Goal: Task Accomplishment & Management: Complete application form

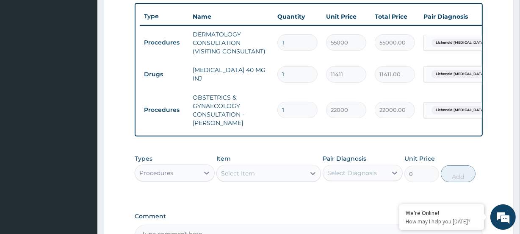
scroll to position [299, 0]
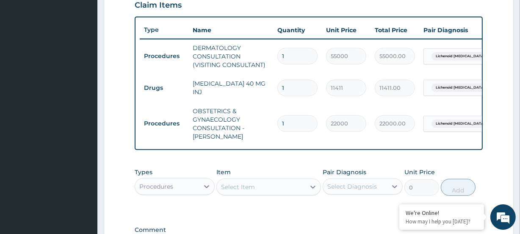
click at [156, 189] on div "Procedures" at bounding box center [156, 186] width 34 height 8
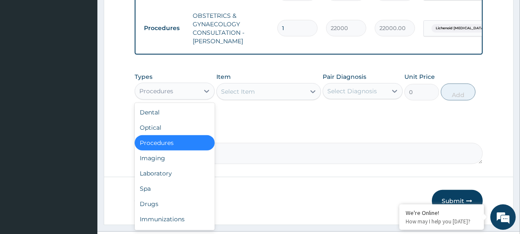
scroll to position [418, 0]
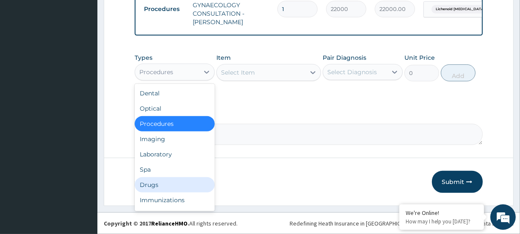
click at [142, 184] on div "Drugs" at bounding box center [175, 184] width 80 height 15
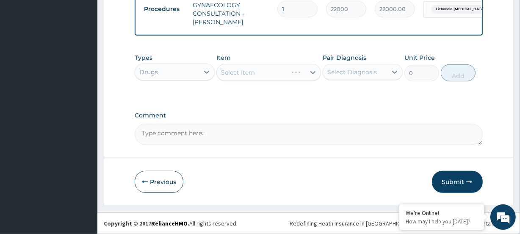
click at [247, 74] on div "Select Item" at bounding box center [269, 72] width 104 height 17
click at [245, 72] on div "Select Item" at bounding box center [269, 72] width 104 height 17
click at [252, 73] on div "Select Item" at bounding box center [269, 72] width 104 height 17
click at [243, 76] on div "Select Item" at bounding box center [269, 72] width 104 height 17
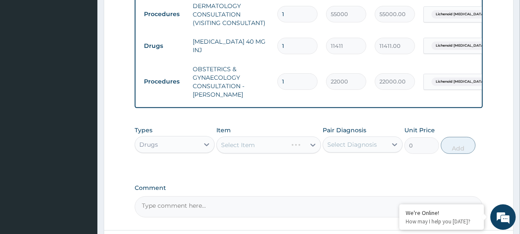
scroll to position [341, 0]
click at [262, 158] on div "Types Drugs Item Select Item Pair Diagnosis Select Diagnosis Unit Price 0 Add" at bounding box center [309, 139] width 348 height 36
click at [251, 148] on div "Select Item" at bounding box center [269, 144] width 104 height 17
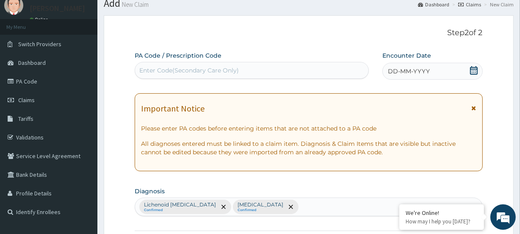
scroll to position [0, 0]
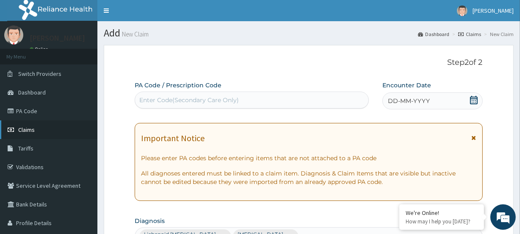
click at [35, 128] on link "Claims" at bounding box center [48, 129] width 97 height 19
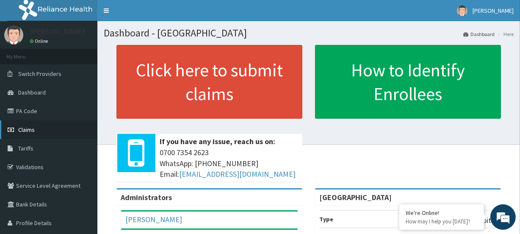
click at [34, 129] on link "Claims" at bounding box center [48, 129] width 97 height 19
click at [30, 106] on link "PA Code" at bounding box center [48, 111] width 97 height 19
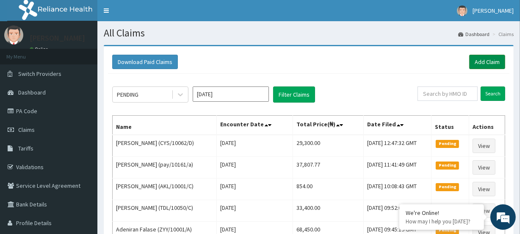
click at [486, 63] on link "Add Claim" at bounding box center [488, 62] width 36 height 14
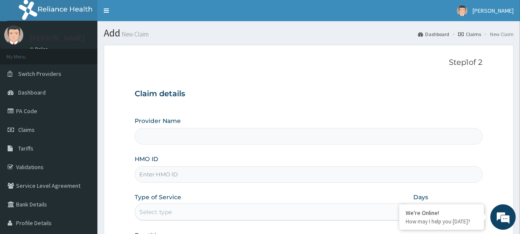
click at [165, 172] on input "HMO ID" at bounding box center [309, 174] width 348 height 17
paste input "LBP/10176/B"
type input "LBP/10176/B"
type input "[GEOGRAPHIC_DATA]"
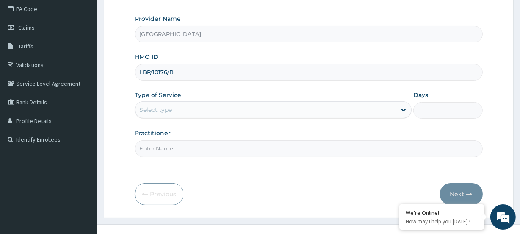
scroll to position [114, 0]
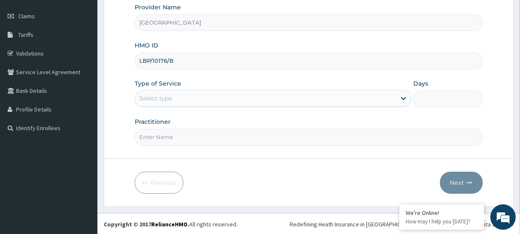
type input "LBP/10176/B"
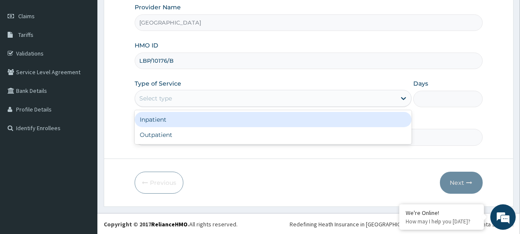
drag, startPoint x: 152, startPoint y: 99, endPoint x: 154, endPoint y: 114, distance: 15.4
click at [152, 100] on div "Select type" at bounding box center [155, 98] width 33 height 8
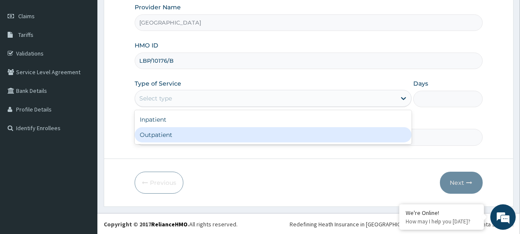
click at [149, 139] on div "Outpatient" at bounding box center [273, 134] width 277 height 15
type input "1"
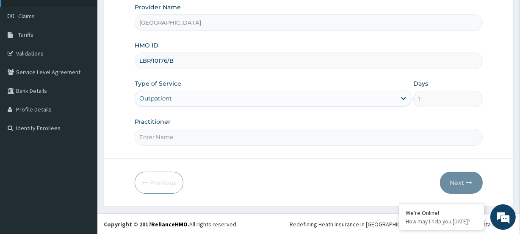
scroll to position [0, 0]
click at [175, 136] on input "Practitioner" at bounding box center [309, 137] width 348 height 17
paste input "Emeka Philip Igbodike( ) on 04/08/2025 5:30PM"
type input "Emeka Philip Igbodike"
click at [468, 180] on icon "button" at bounding box center [470, 183] width 6 height 6
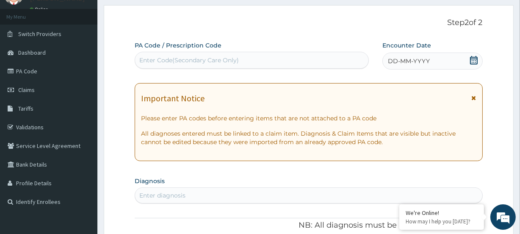
scroll to position [36, 0]
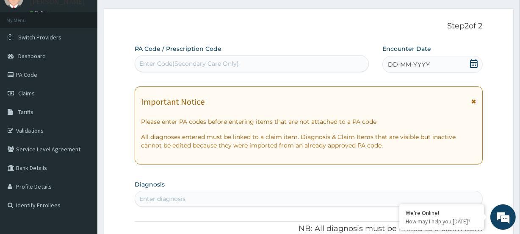
click at [159, 60] on div "Enter Code(Secondary Care Only)" at bounding box center [189, 63] width 100 height 8
paste input "PA/7F3E91"
type input "PA/7F3E91"
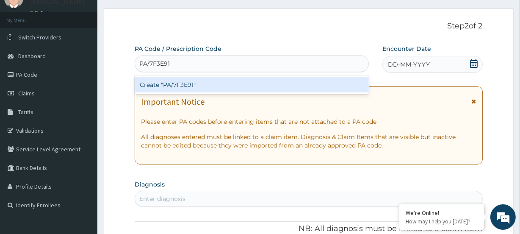
click at [165, 89] on div "Create "PA/7F3E91"" at bounding box center [252, 84] width 234 height 15
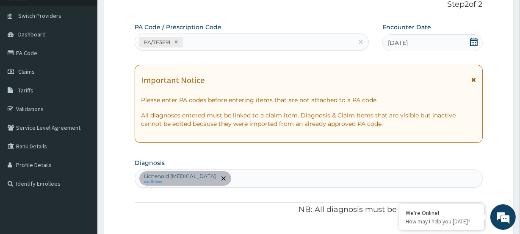
scroll to position [33, 0]
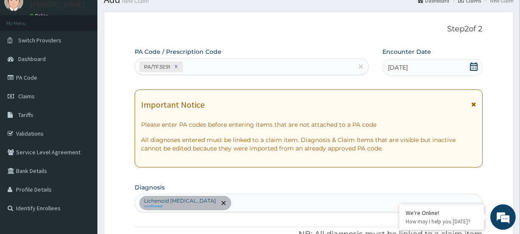
click at [219, 65] on div "PA/7F3E91" at bounding box center [244, 67] width 218 height 14
paste input "PA/D12EB9"
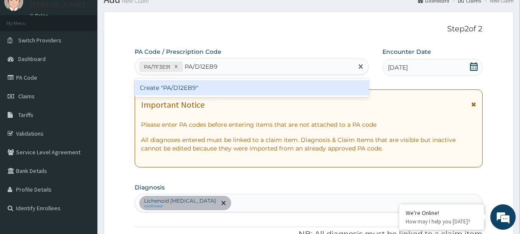
type input "PA/D12EB9"
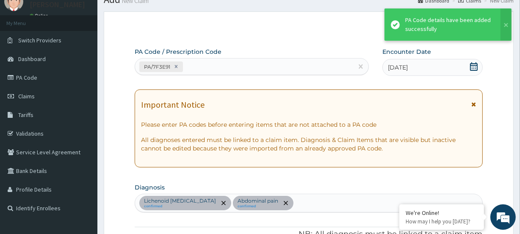
scroll to position [297, 0]
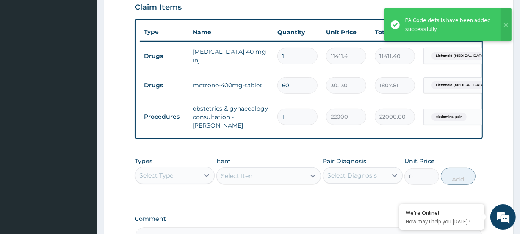
click at [160, 180] on div "Select Type" at bounding box center [156, 175] width 34 height 8
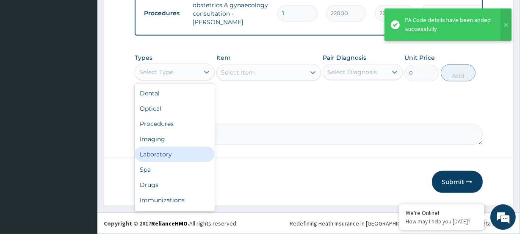
scroll to position [406, 0]
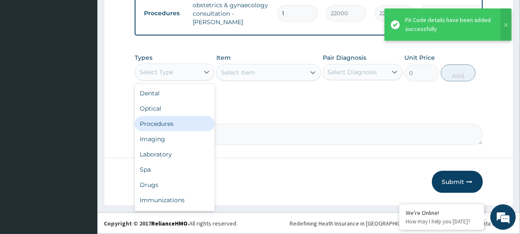
click at [154, 123] on div "Procedures" at bounding box center [175, 123] width 80 height 15
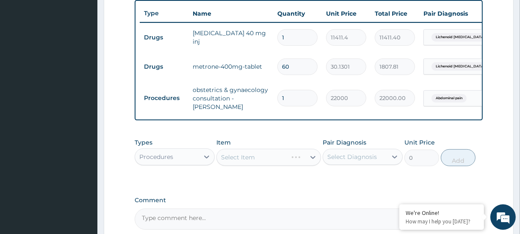
scroll to position [328, 0]
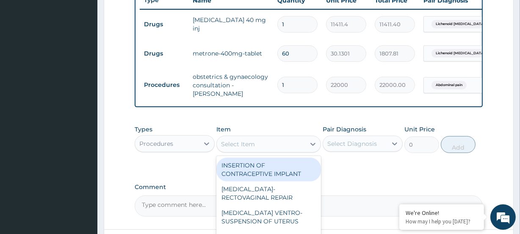
click at [254, 148] on div "Select Item" at bounding box center [238, 144] width 34 height 8
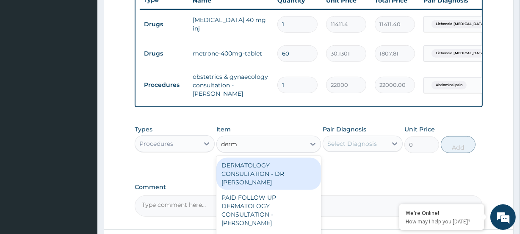
scroll to position [0, 0]
type input "derma"
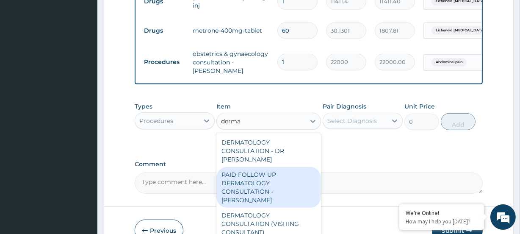
scroll to position [367, 0]
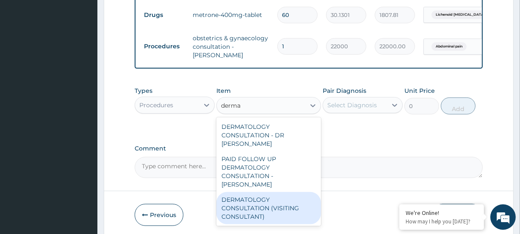
click at [250, 203] on div "DERMATOLOGY CONSULTATION (VISITING CONSULTANT)" at bounding box center [269, 208] width 104 height 32
type input "55000"
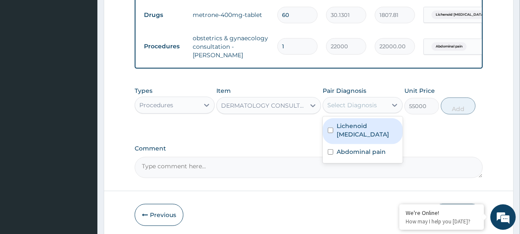
click at [363, 109] on div "Select Diagnosis" at bounding box center [353, 105] width 50 height 8
click at [380, 131] on label "Lichenoid drug eruption" at bounding box center [367, 130] width 61 height 17
checkbox input "true"
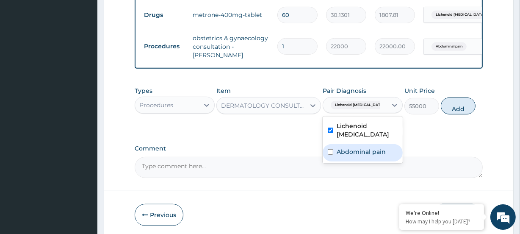
click at [373, 156] on label "Abdominal pain" at bounding box center [361, 151] width 49 height 8
checkbox input "true"
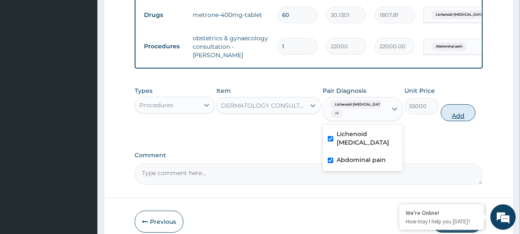
click at [456, 121] on button "Add" at bounding box center [458, 112] width 35 height 17
type input "0"
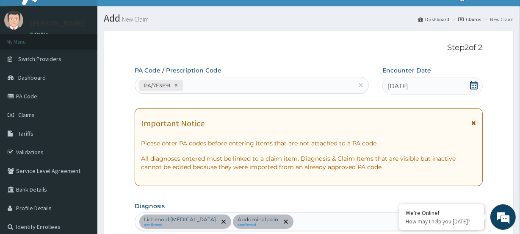
scroll to position [0, 0]
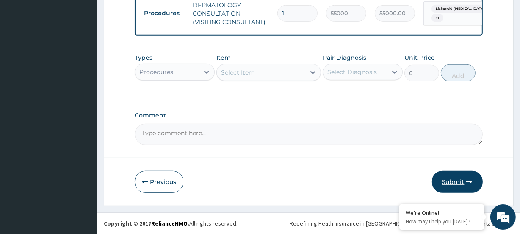
click at [448, 190] on button "Submit" at bounding box center [457, 182] width 51 height 22
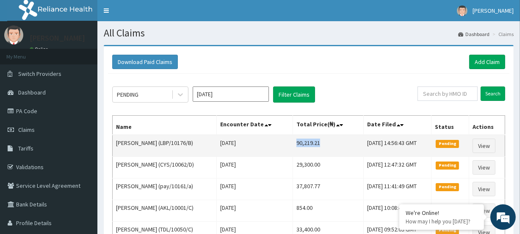
drag, startPoint x: 285, startPoint y: 143, endPoint x: 316, endPoint y: 142, distance: 30.6
click at [316, 142] on td "90,219.21" at bounding box center [328, 146] width 71 height 22
copy td "90,219.21"
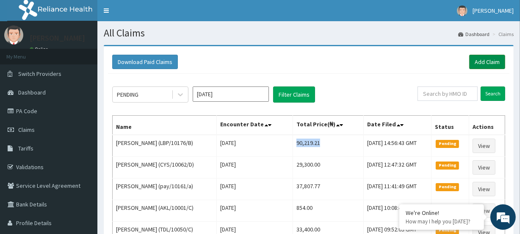
click at [476, 62] on link "Add Claim" at bounding box center [488, 62] width 36 height 14
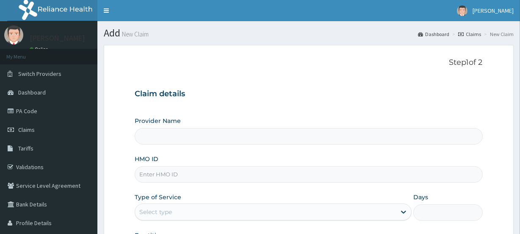
click at [147, 178] on input "HMO ID" at bounding box center [309, 174] width 348 height 17
paste input "TDL/10050/C"
type input "TDL/10050/C"
type input "[GEOGRAPHIC_DATA]"
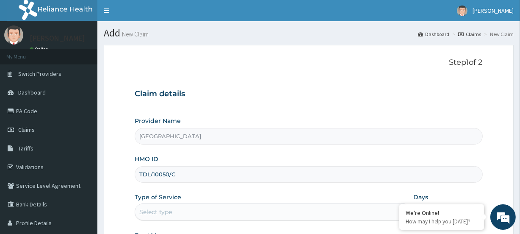
type input "TDL/10050/C"
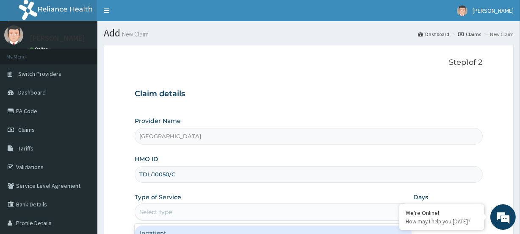
click at [149, 211] on div "Select type" at bounding box center [155, 212] width 33 height 8
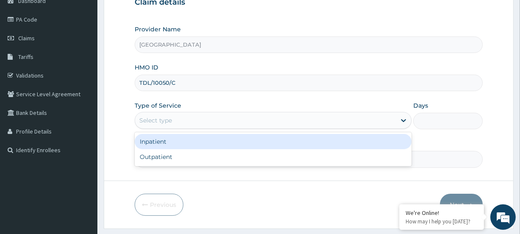
scroll to position [75, 0]
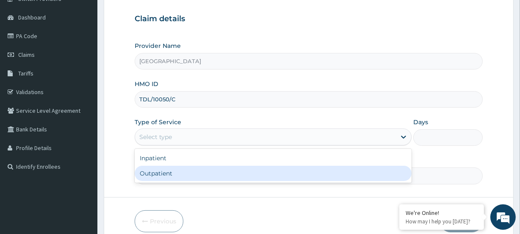
drag, startPoint x: 146, startPoint y: 174, endPoint x: 150, endPoint y: 178, distance: 5.1
click at [146, 175] on div "Outpatient" at bounding box center [273, 173] width 277 height 15
type input "1"
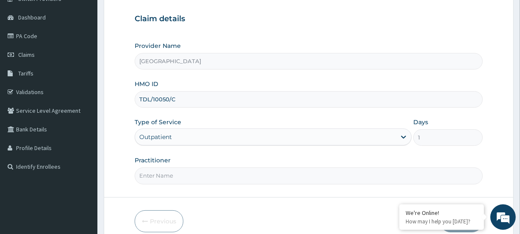
scroll to position [0, 0]
click at [173, 173] on input "Practitioner" at bounding box center [309, 175] width 348 height 17
paste input "Bashir Olanrewaju Oyeyemi"
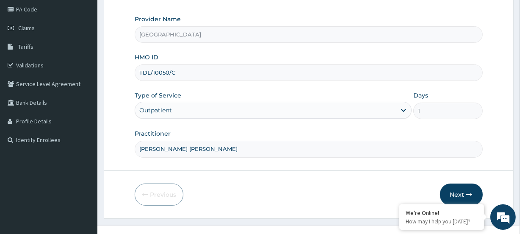
scroll to position [114, 0]
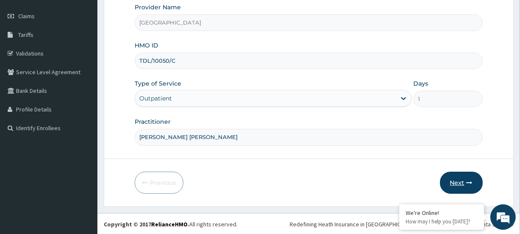
type input "Bashir Olanrewaju Oyeyemi"
click at [449, 180] on button "Next" at bounding box center [461, 183] width 43 height 22
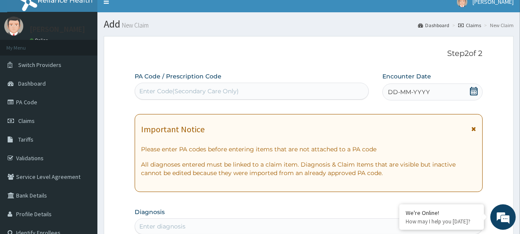
scroll to position [0, 0]
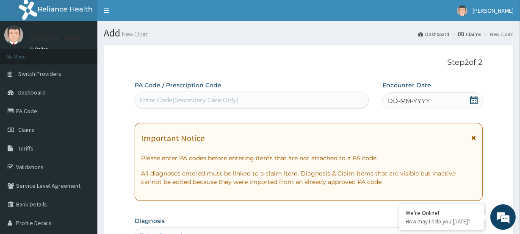
click at [157, 100] on div "Enter Code(Secondary Care Only)" at bounding box center [189, 100] width 100 height 8
paste input "PA/A6C18B"
type input "PA/A6C18B"
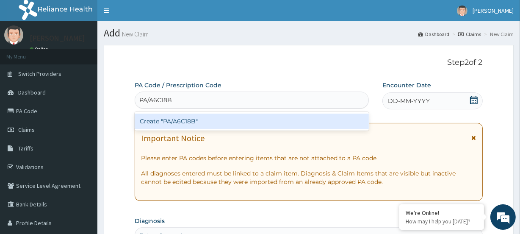
click at [156, 123] on div "Create "PA/A6C18B"" at bounding box center [252, 121] width 234 height 15
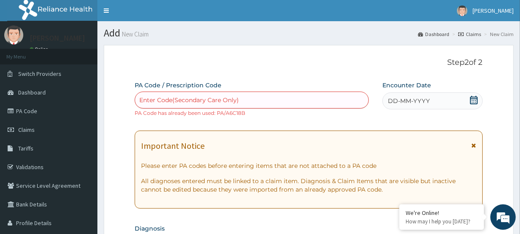
paste input "PA/83549B"
type input "PA/83549B"
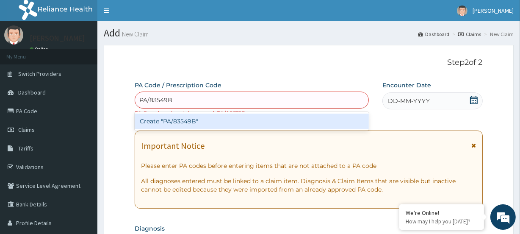
click at [164, 119] on div "Create "PA/83549B"" at bounding box center [252, 121] width 234 height 15
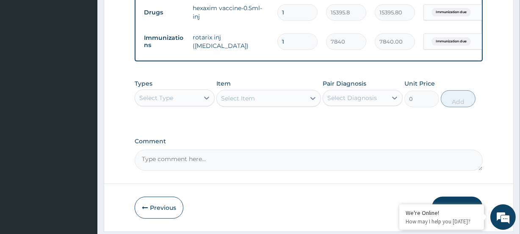
scroll to position [371, 0]
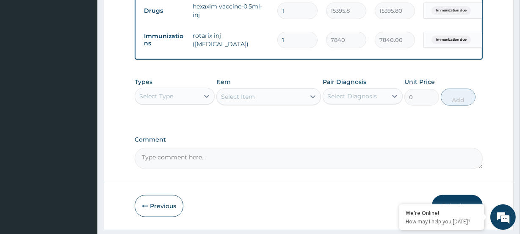
drag, startPoint x: 164, startPoint y: 101, endPoint x: 168, endPoint y: 110, distance: 9.7
click at [164, 100] on div "Select Type" at bounding box center [156, 96] width 34 height 8
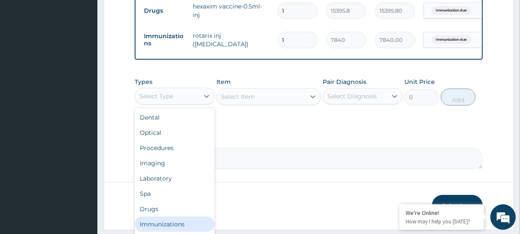
scroll to position [29, 0]
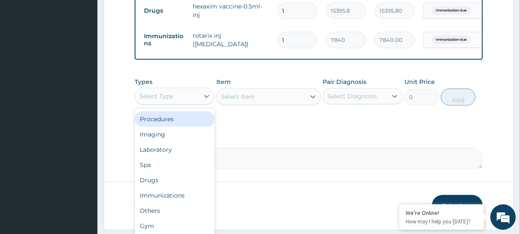
click at [163, 127] on div "Procedures" at bounding box center [175, 118] width 80 height 15
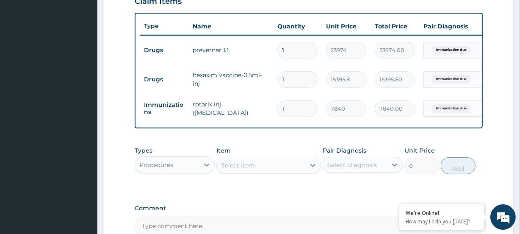
scroll to position [294, 0]
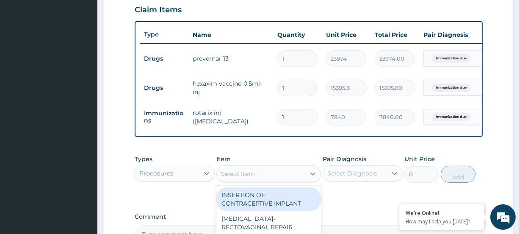
click at [223, 176] on div "Select Item" at bounding box center [238, 174] width 34 height 8
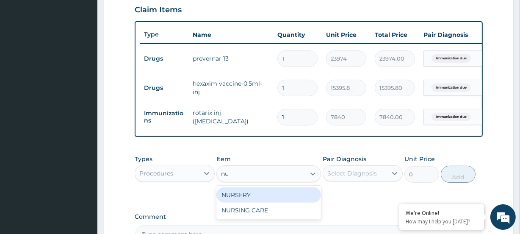
type input "nur"
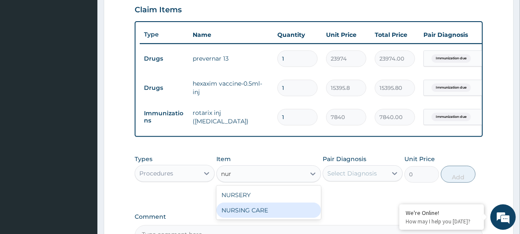
drag, startPoint x: 247, startPoint y: 216, endPoint x: 268, endPoint y: 208, distance: 22.3
click at [247, 216] on div "NURSING CARE" at bounding box center [269, 210] width 104 height 15
type input "8400"
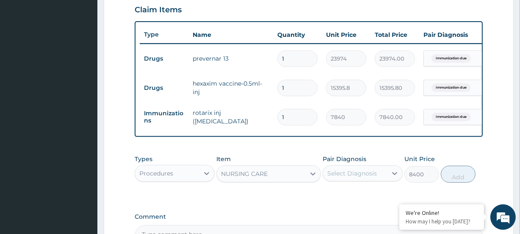
click at [340, 178] on div "Select Diagnosis" at bounding box center [353, 173] width 50 height 8
click at [346, 198] on label "Immunization due" at bounding box center [365, 194] width 56 height 8
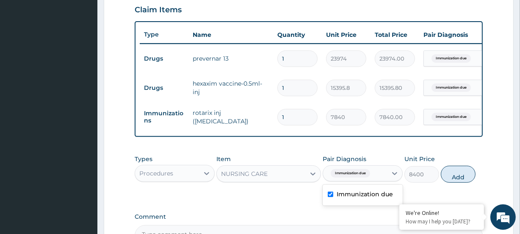
checkbox input "true"
click at [456, 183] on button "Add" at bounding box center [458, 174] width 35 height 17
type input "0"
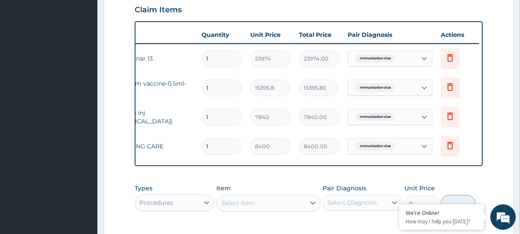
scroll to position [0, 77]
click at [448, 117] on icon at bounding box center [450, 116] width 10 height 10
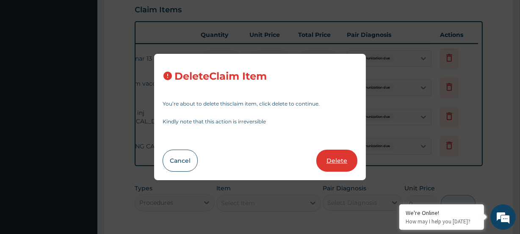
click at [332, 163] on button "Delete" at bounding box center [337, 161] width 41 height 22
type input "8400"
type input "8400.00"
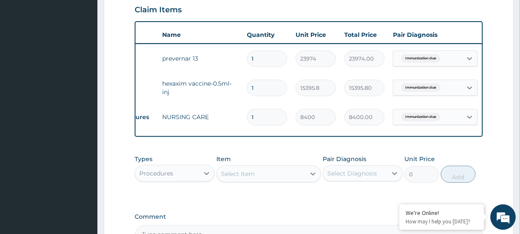
scroll to position [0, 15]
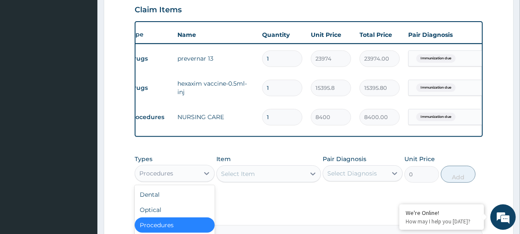
click at [177, 180] on div "Procedures" at bounding box center [167, 174] width 64 height 14
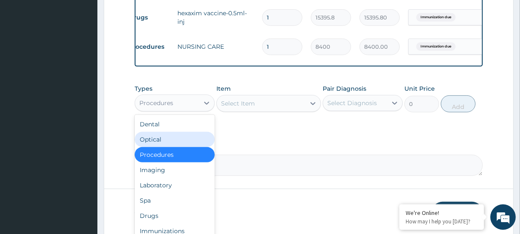
scroll to position [371, 0]
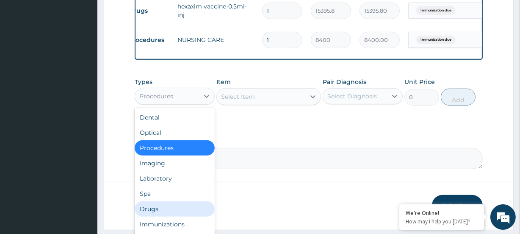
click at [164, 214] on div "Drugs" at bounding box center [175, 208] width 80 height 15
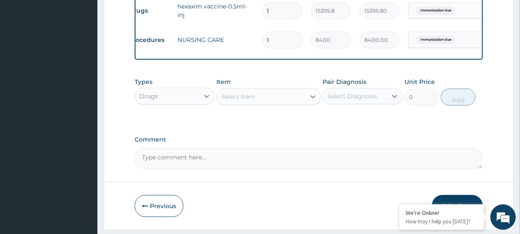
click at [248, 101] on div "Select Item" at bounding box center [238, 96] width 34 height 8
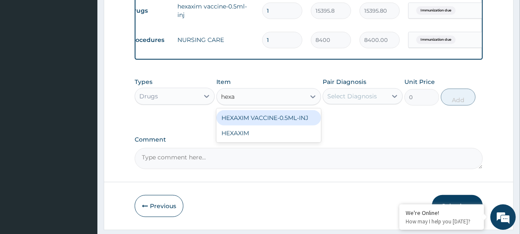
type input "hexax"
click at [251, 125] on div "HEXAXIM VACCINE-0.5ML-INJ" at bounding box center [269, 117] width 104 height 15
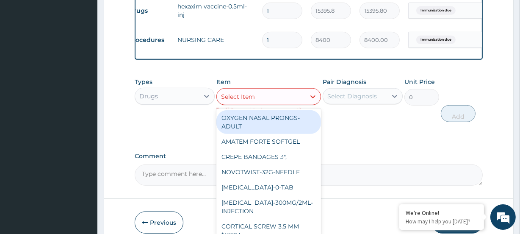
click at [242, 101] on div "Select Item" at bounding box center [238, 96] width 34 height 8
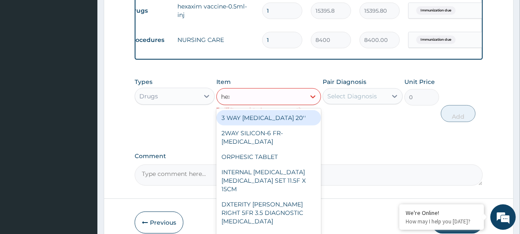
type input "hexa"
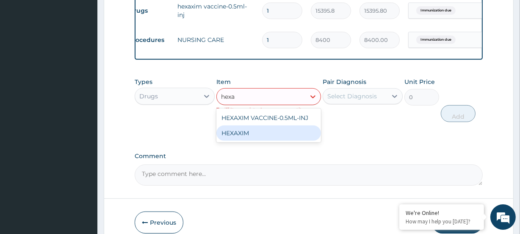
click at [236, 137] on div "HEXAXIM" at bounding box center [269, 132] width 104 height 15
type input "18609.9"
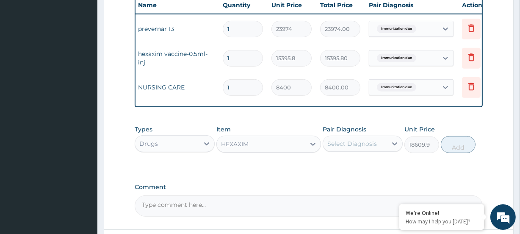
scroll to position [0, 77]
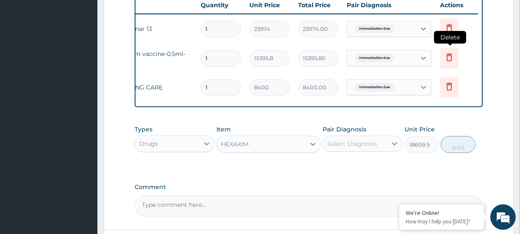
click at [446, 57] on icon at bounding box center [450, 57] width 10 height 10
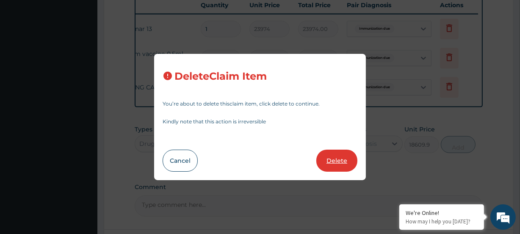
click at [335, 164] on button "Delete" at bounding box center [337, 161] width 41 height 22
type input "8400"
type input "8400.00"
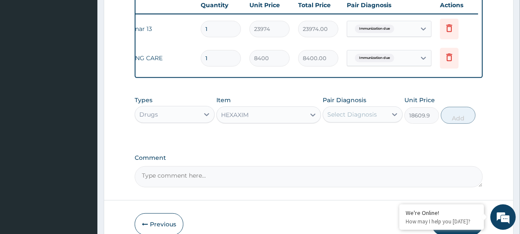
click at [250, 120] on div "HEXAXIM" at bounding box center [261, 115] width 88 height 14
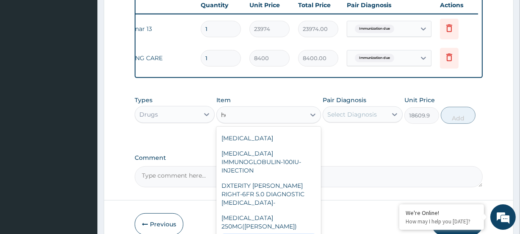
scroll to position [162, 0]
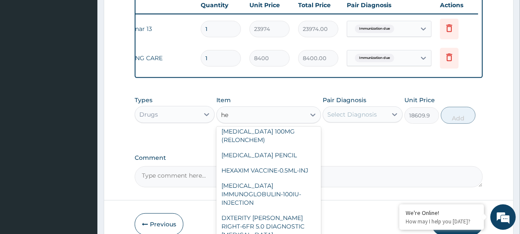
type input "hex"
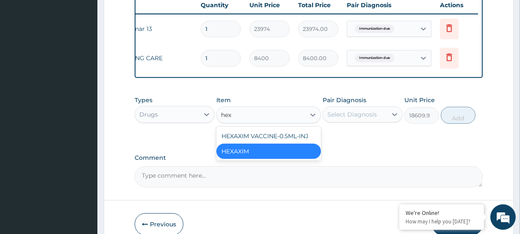
scroll to position [0, 0]
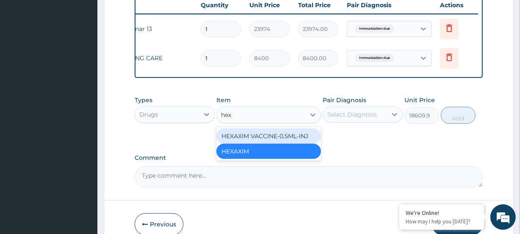
click at [258, 140] on div "HEXAXIM VACCINE-0.5ML-INJ" at bounding box center [269, 135] width 104 height 15
type input "15395.8"
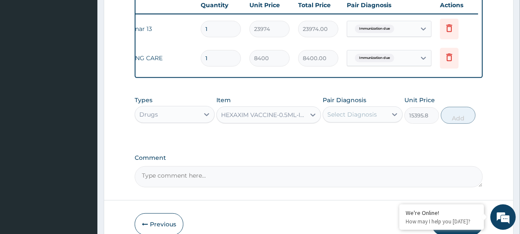
click at [352, 119] on div "Select Diagnosis" at bounding box center [353, 114] width 50 height 8
click at [359, 139] on label "Immunization due" at bounding box center [365, 135] width 56 height 8
click at [360, 139] on label "Immunization due" at bounding box center [365, 135] width 56 height 8
checkbox input "false"
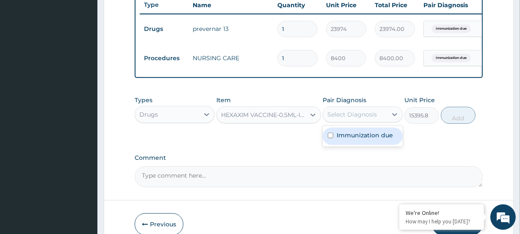
click at [360, 119] on div "Select Diagnosis" at bounding box center [353, 114] width 50 height 8
click at [351, 139] on label "Immunization due" at bounding box center [365, 135] width 56 height 8
checkbox input "true"
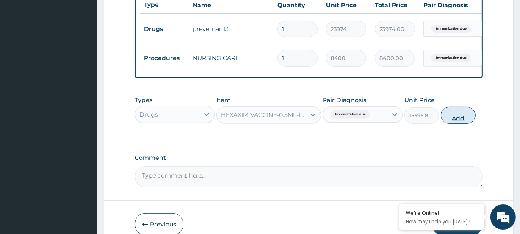
click at [452, 123] on button "Add" at bounding box center [458, 115] width 35 height 17
type input "0"
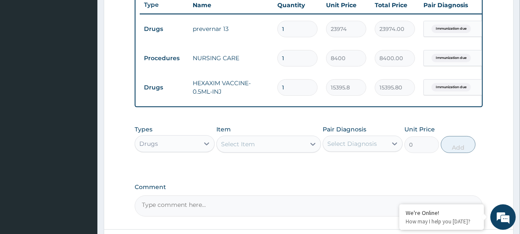
drag, startPoint x: 292, startPoint y: 90, endPoint x: 267, endPoint y: 92, distance: 25.5
click at [267, 92] on tr "Drugs HEXAXIM VACCINE-0.5ML-INJ 1 15395.8 15395.80 Immunization due Delete" at bounding box center [347, 87] width 415 height 29
type input "3"
type input "46187.40"
drag, startPoint x: 294, startPoint y: 89, endPoint x: 273, endPoint y: 93, distance: 21.5
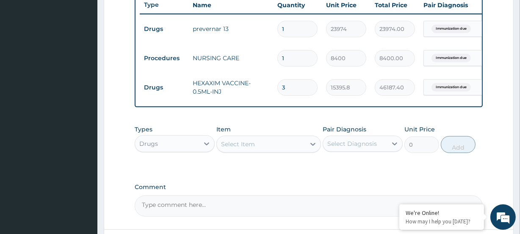
click at [273, 93] on tr "Drugs HEXAXIM VACCINE-0.5ML-INJ 3 15395.8 46187.40 Immunization due Delete" at bounding box center [347, 87] width 415 height 29
type input "4"
type input "61583.20"
type input "4"
drag, startPoint x: 193, startPoint y: 81, endPoint x: 225, endPoint y: 90, distance: 33.0
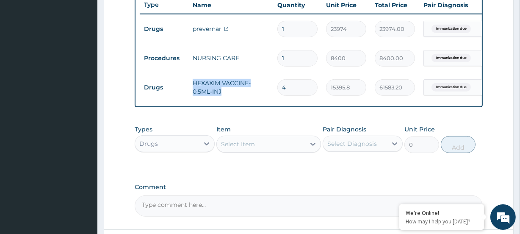
click at [225, 90] on td "HEXAXIM VACCINE-0.5ML-INJ" at bounding box center [231, 87] width 85 height 25
copy td "HEXAXIM VACCINE-0.5ML-INJ"
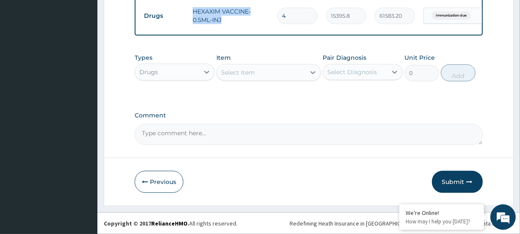
scroll to position [401, 0]
click at [163, 141] on textarea "Comment" at bounding box center [309, 134] width 348 height 21
paste textarea "HEXAXIM VACCINE-0.5ML-INJ"
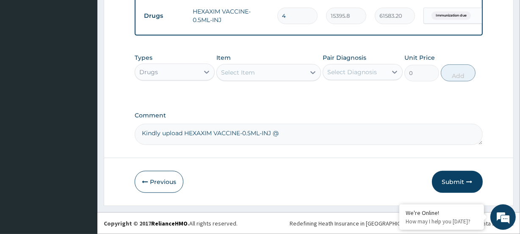
paste textarea "52267.50"
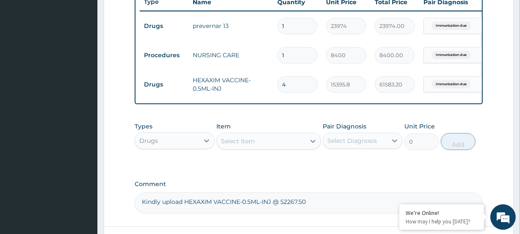
scroll to position [285, 0]
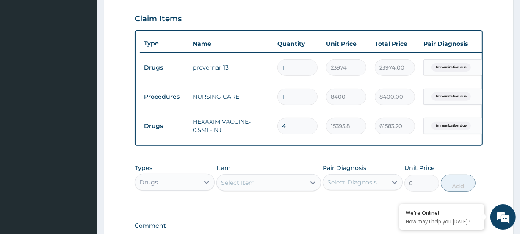
type textarea "Kindly upload HEXAXIM VACCINE-0.5ML-INJ @ 52267.50"
drag, startPoint x: 274, startPoint y: 132, endPoint x: 269, endPoint y: 133, distance: 5.2
click at [269, 133] on tr "Drugs HEXAXIM VACCINE-0.5ML-INJ 4 15395.8 61583.20 Immunization due Delete" at bounding box center [347, 125] width 415 height 29
type input "3"
type input "46187.40"
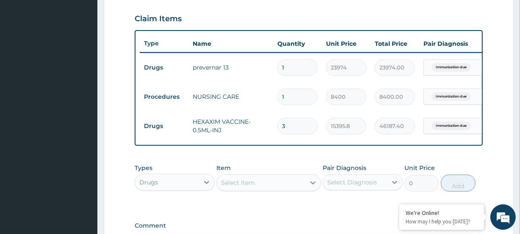
type input "3"
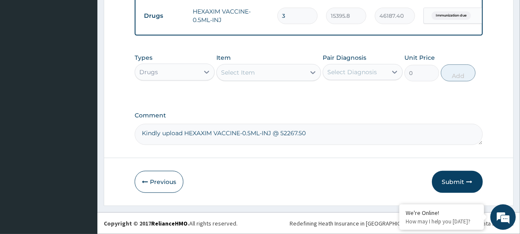
scroll to position [401, 0]
click at [451, 182] on button "Submit" at bounding box center [457, 182] width 51 height 22
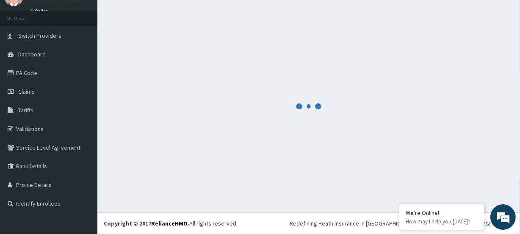
scroll to position [38, 0]
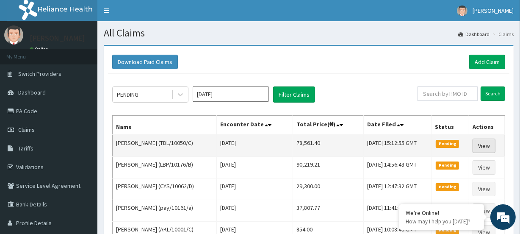
click at [485, 144] on link "View" at bounding box center [484, 146] width 23 height 14
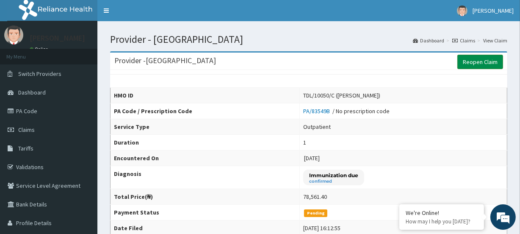
click at [469, 60] on link "Reopen Claim" at bounding box center [481, 62] width 46 height 14
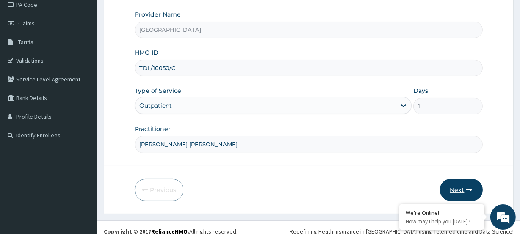
scroll to position [114, 0]
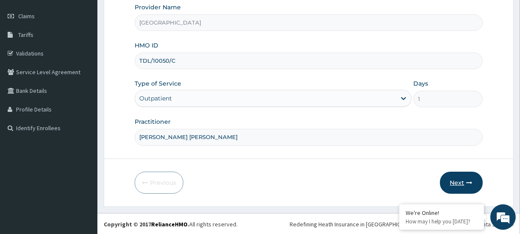
click at [454, 183] on button "Next" at bounding box center [461, 183] width 43 height 22
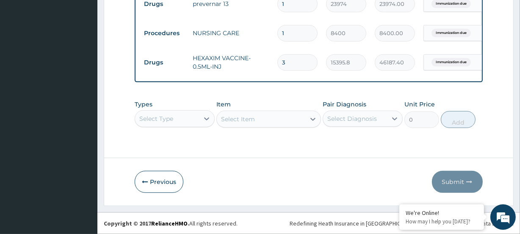
scroll to position [24, 0]
click at [164, 114] on div "Select Type" at bounding box center [175, 118] width 80 height 17
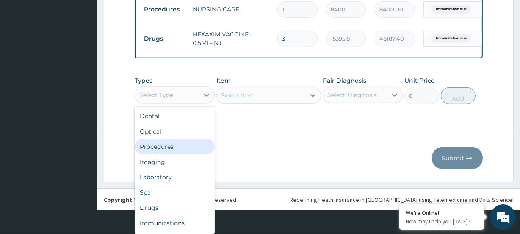
click at [155, 147] on div "Procedures" at bounding box center [175, 146] width 80 height 15
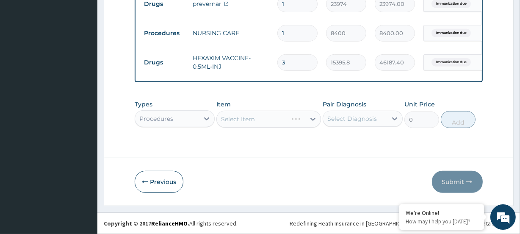
scroll to position [0, 0]
click at [245, 120] on div "Select Item" at bounding box center [269, 119] width 104 height 17
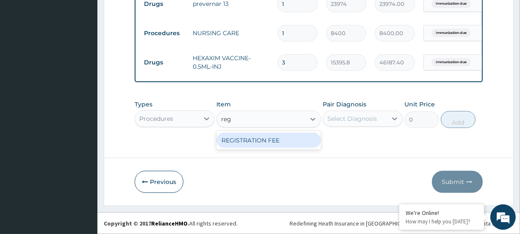
type input "regi"
click at [241, 141] on div "REGISTRATION FEE" at bounding box center [269, 140] width 104 height 15
type input "4750"
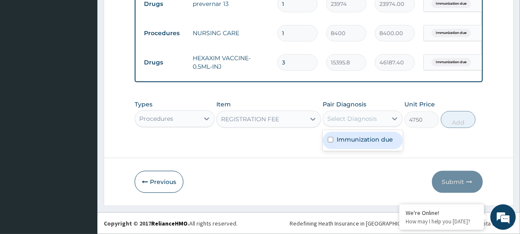
click at [363, 125] on div "Select Diagnosis" at bounding box center [363, 119] width 80 height 16
drag, startPoint x: 365, startPoint y: 140, endPoint x: 421, endPoint y: 124, distance: 58.2
click at [371, 139] on label "Immunization due" at bounding box center [365, 139] width 56 height 8
checkbox input "true"
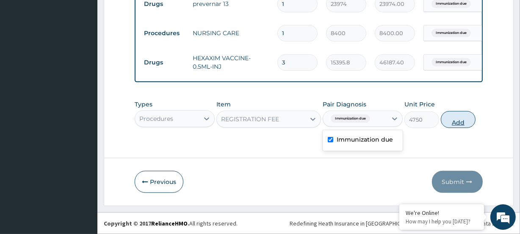
click at [456, 123] on button "Add" at bounding box center [458, 119] width 35 height 17
type input "0"
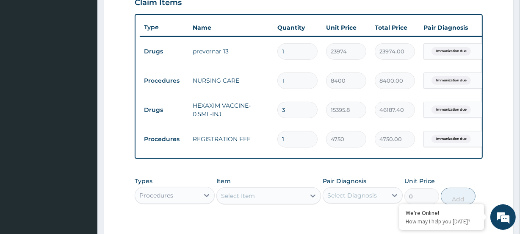
scroll to position [384, 0]
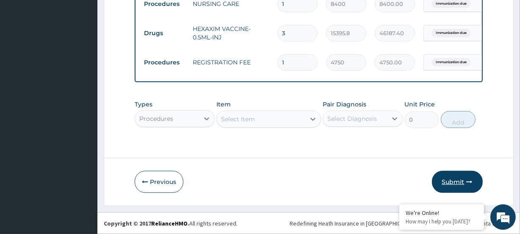
click at [457, 179] on button "Submit" at bounding box center [457, 182] width 51 height 22
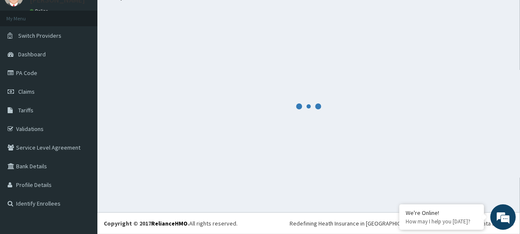
scroll to position [38, 0]
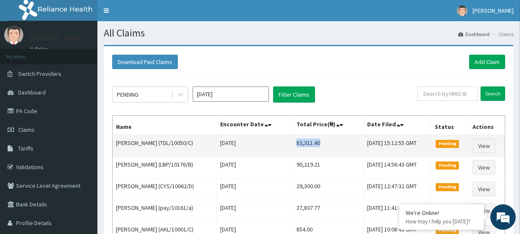
drag, startPoint x: 286, startPoint y: 144, endPoint x: 314, endPoint y: 142, distance: 28.0
click at [314, 142] on td "83,311.40" at bounding box center [328, 146] width 71 height 22
copy td "83,311.40"
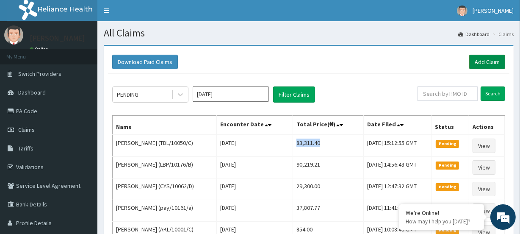
click at [487, 61] on link "Add Claim" at bounding box center [488, 62] width 36 height 14
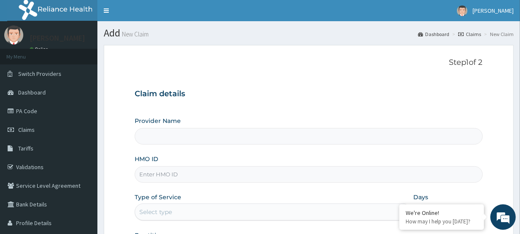
type input "[GEOGRAPHIC_DATA]"
click at [149, 179] on input "HMO ID" at bounding box center [309, 174] width 348 height 17
paste input "DUP/10025/C"
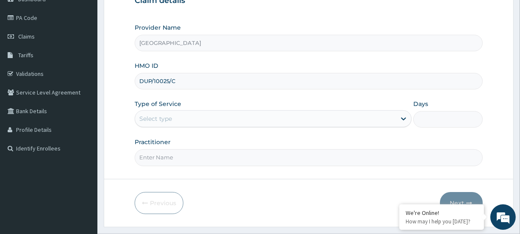
scroll to position [75, 0]
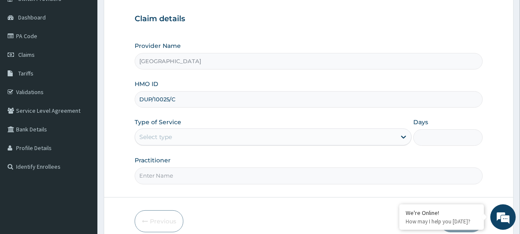
type input "DUP/10025/C"
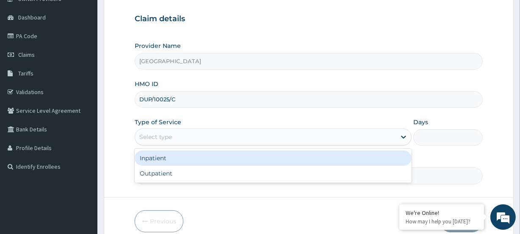
click at [149, 136] on div "Select type" at bounding box center [155, 137] width 33 height 8
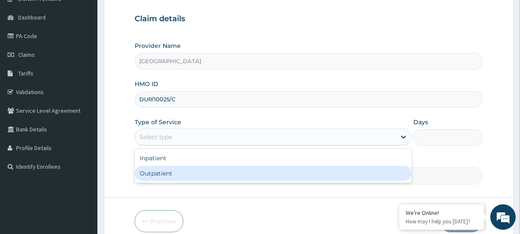
click at [163, 175] on div "Outpatient" at bounding box center [273, 173] width 277 height 15
type input "1"
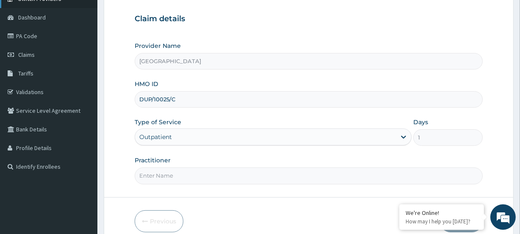
scroll to position [0, 0]
click at [168, 178] on input "Practitioner" at bounding box center [309, 175] width 348 height 17
paste input "[PERSON_NAME]"
type input "[PERSON_NAME]"
click at [463, 186] on form "Step 1 of 2 Claim details Provider Name Evercare Hospital HMO ID DUP/10025/C Ty…" at bounding box center [309, 107] width 410 height 275
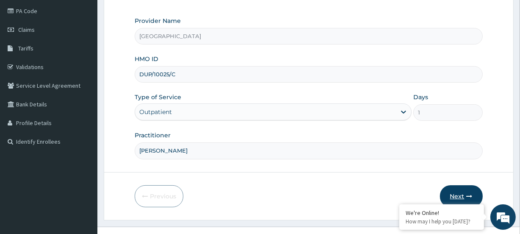
scroll to position [114, 0]
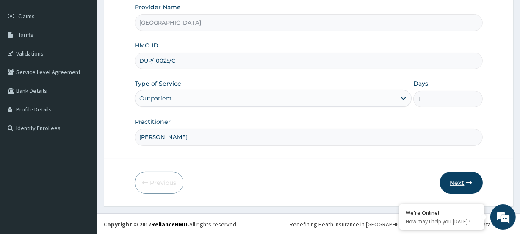
click at [462, 185] on button "Next" at bounding box center [461, 183] width 43 height 22
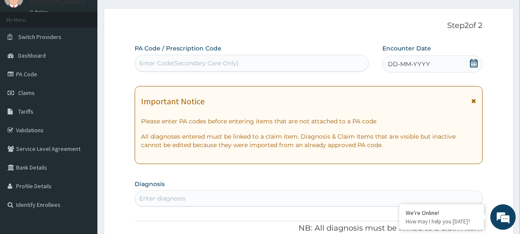
scroll to position [36, 0]
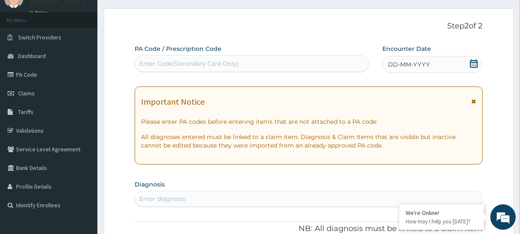
click at [159, 61] on div "Enter Code(Secondary Care Only)" at bounding box center [189, 63] width 100 height 8
paste input "PA/666DCB"
type input "PA/666DCB"
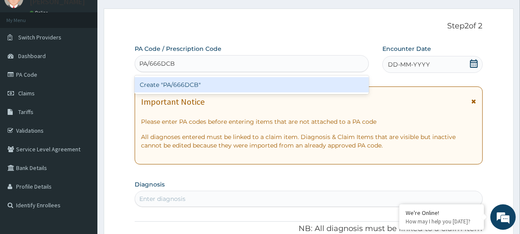
click at [155, 83] on div "Create "PA/666DCB"" at bounding box center [252, 84] width 234 height 15
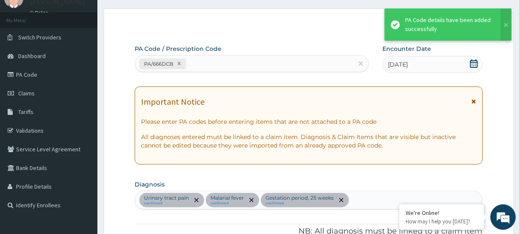
scroll to position [264, 0]
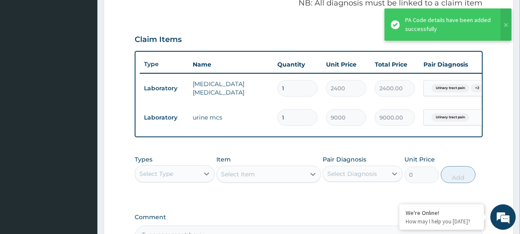
click at [161, 178] on div "Select Type" at bounding box center [156, 174] width 34 height 8
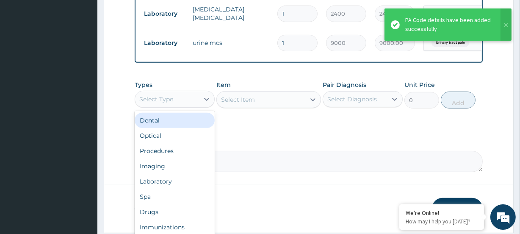
scroll to position [342, 0]
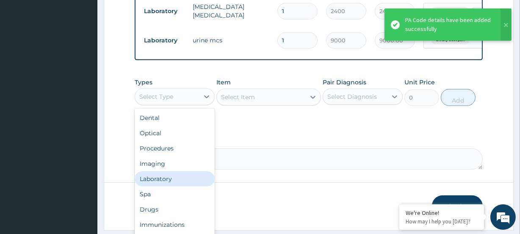
click at [167, 185] on div "Laboratory" at bounding box center [175, 178] width 80 height 15
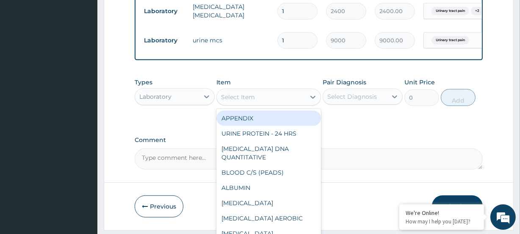
drag, startPoint x: 253, startPoint y: 102, endPoint x: 246, endPoint y: 105, distance: 7.4
click at [248, 101] on div "Select Item" at bounding box center [238, 97] width 34 height 8
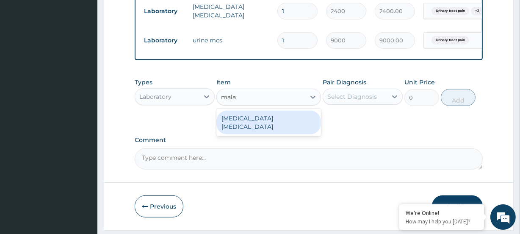
type input "malar"
click at [247, 127] on div "[MEDICAL_DATA] [MEDICAL_DATA]" at bounding box center [269, 123] width 104 height 24
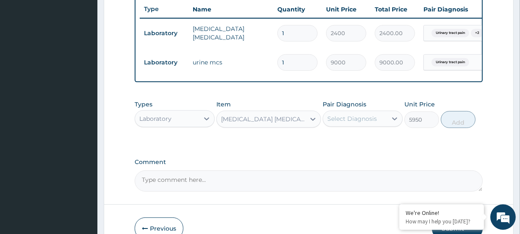
scroll to position [303, 0]
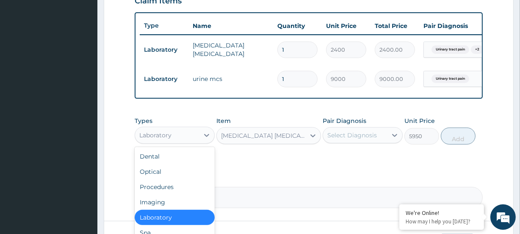
click at [167, 139] on div "Laboratory" at bounding box center [155, 135] width 32 height 8
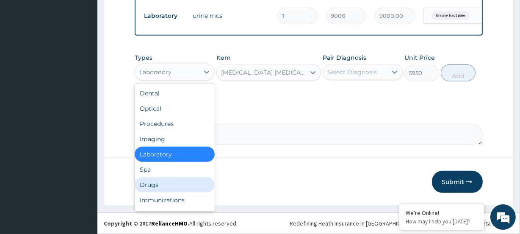
scroll to position [29, 0]
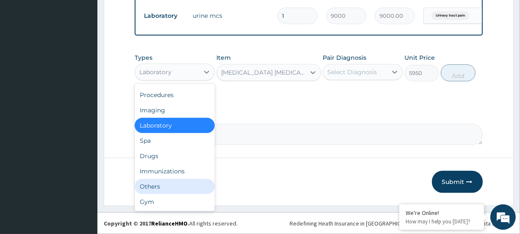
click at [153, 185] on div "Others" at bounding box center [175, 186] width 80 height 15
type input "0"
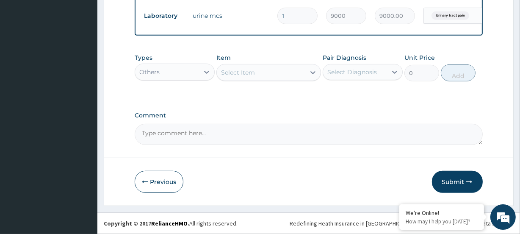
click at [239, 76] on div "Select Item" at bounding box center [238, 72] width 34 height 8
type input "malar"
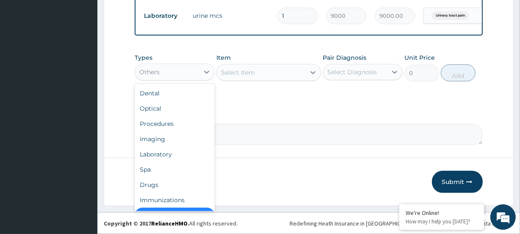
drag, startPoint x: 136, startPoint y: 67, endPoint x: 162, endPoint y: 69, distance: 25.9
click at [139, 67] on div "Others" at bounding box center [167, 72] width 64 height 14
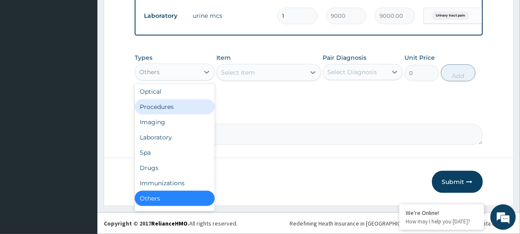
click at [169, 107] on div "Procedures" at bounding box center [175, 106] width 80 height 15
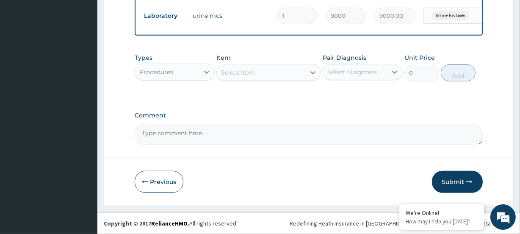
click at [259, 78] on div "Select Item" at bounding box center [261, 73] width 88 height 14
type input "mala"
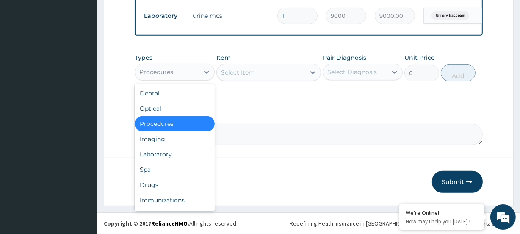
click at [157, 76] on div "Procedures" at bounding box center [156, 72] width 34 height 8
click at [162, 156] on div "Laboratory" at bounding box center [175, 154] width 80 height 15
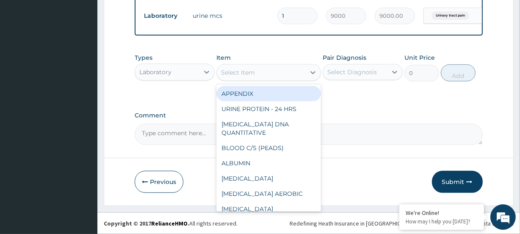
click at [250, 72] on div "Select Item" at bounding box center [238, 72] width 34 height 8
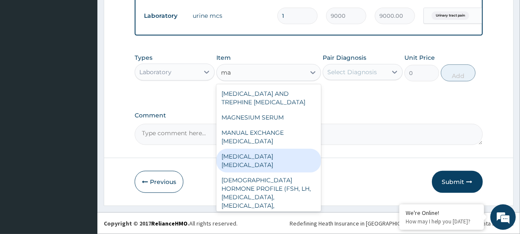
type input "m"
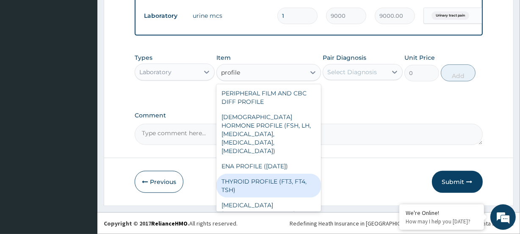
scroll to position [0, 0]
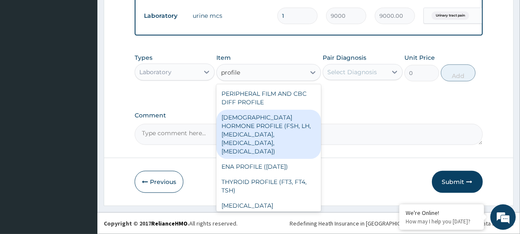
type input "profile"
click at [173, 69] on div "Laboratory" at bounding box center [167, 72] width 64 height 14
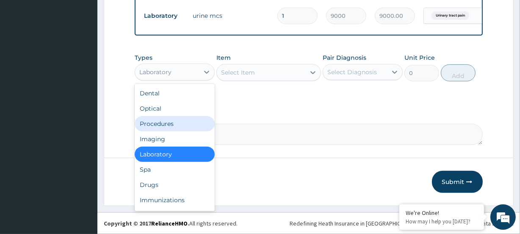
click at [155, 124] on div "Procedures" at bounding box center [175, 123] width 80 height 15
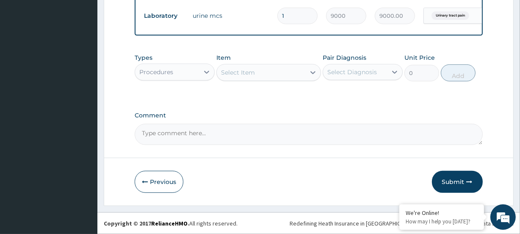
click at [244, 70] on div "Select Item" at bounding box center [238, 72] width 34 height 8
type input "malari"
click at [194, 71] on div "Procedures" at bounding box center [167, 72] width 64 height 14
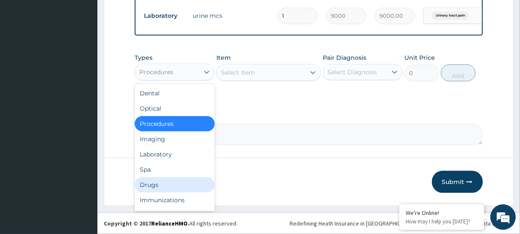
scroll to position [29, 0]
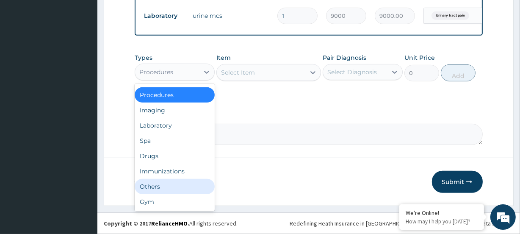
click at [159, 187] on div "Others" at bounding box center [175, 186] width 80 height 15
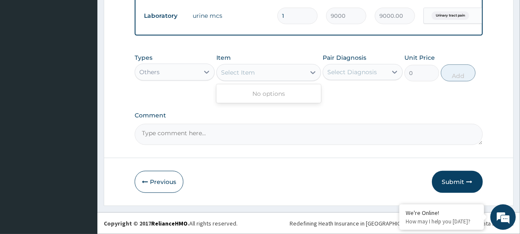
click at [241, 73] on div "Select Item" at bounding box center [238, 72] width 34 height 8
type input "malari"
click at [178, 68] on div "Others" at bounding box center [167, 72] width 64 height 14
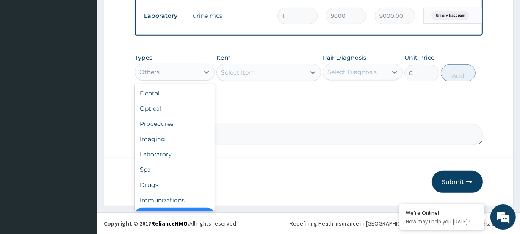
scroll to position [17, 0]
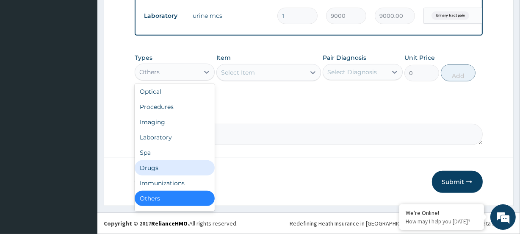
click at [145, 165] on div "Drugs" at bounding box center [175, 167] width 80 height 15
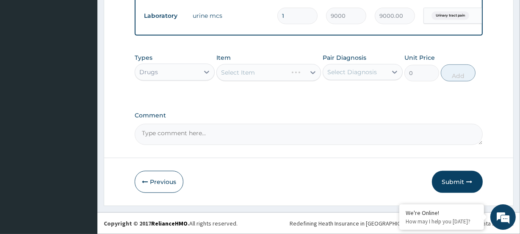
click at [250, 71] on div "Select Item" at bounding box center [269, 72] width 104 height 17
click at [255, 78] on div "Select Item" at bounding box center [261, 73] width 88 height 14
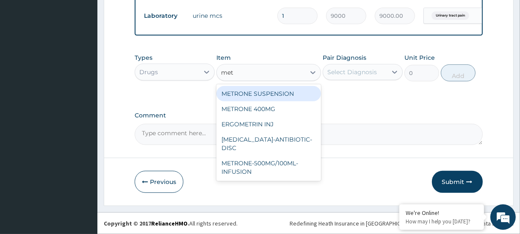
type input "metr"
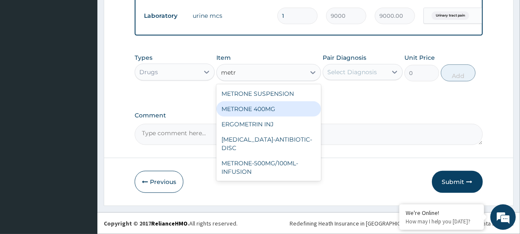
click at [259, 105] on div "METRONE 400MG" at bounding box center [269, 108] width 104 height 15
type input "30"
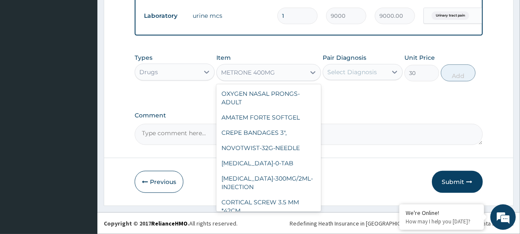
click at [262, 72] on div "METRONE 400MG" at bounding box center [248, 72] width 54 height 8
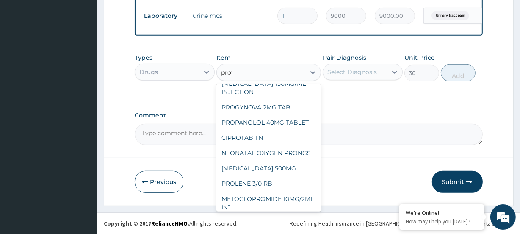
scroll to position [0, 0]
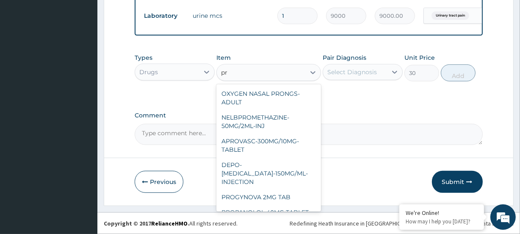
type input "p"
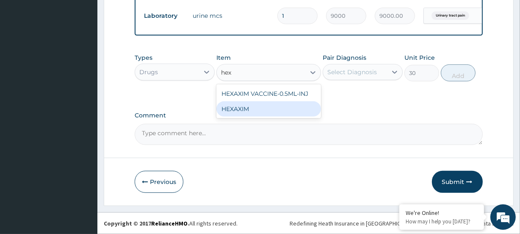
type input "hex"
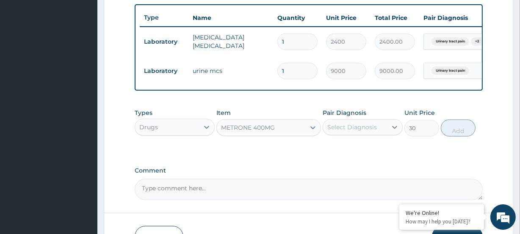
scroll to position [298, 0]
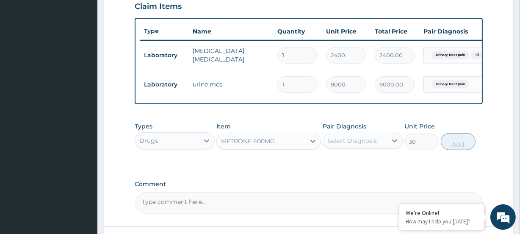
click at [176, 147] on div "Drugs" at bounding box center [167, 141] width 64 height 14
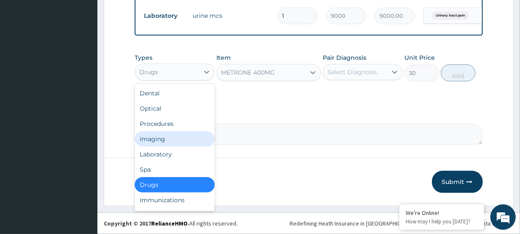
scroll to position [375, 0]
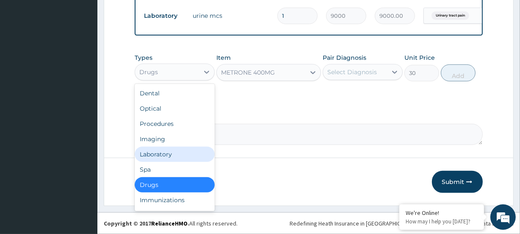
click at [165, 153] on div "Laboratory" at bounding box center [175, 154] width 80 height 15
type input "0"
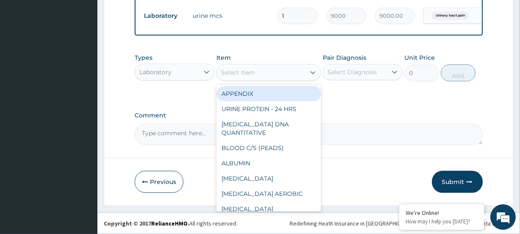
click at [246, 73] on div "Select Item" at bounding box center [238, 72] width 34 height 8
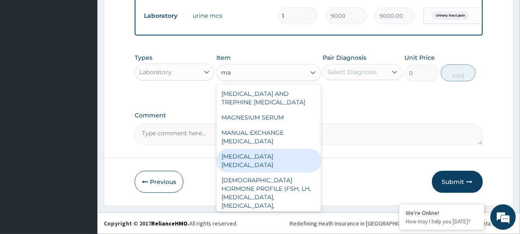
type input "m"
